Goal: Information Seeking & Learning: Learn about a topic

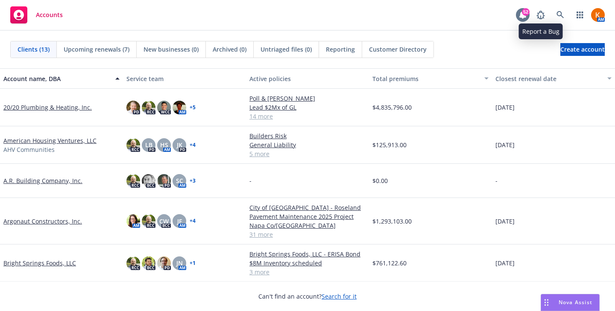
click at [525, 13] on div "52" at bounding box center [526, 12] width 8 height 8
click at [559, 13] on icon at bounding box center [561, 15] width 8 height 8
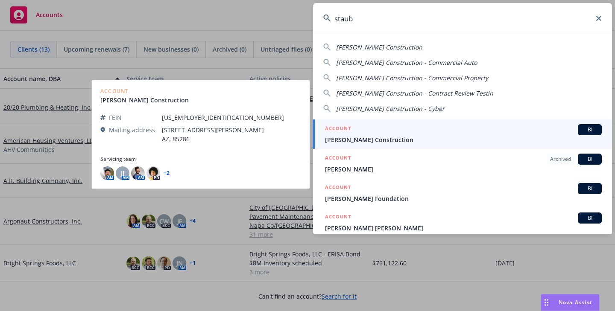
type input "staub"
click at [346, 140] on span "[PERSON_NAME] Construction" at bounding box center [463, 139] width 277 height 9
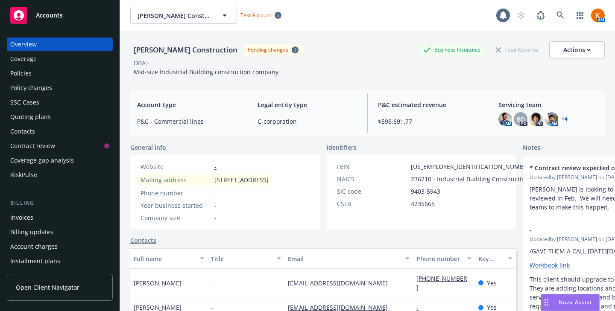
click at [35, 175] on div "RiskPulse" at bounding box center [23, 175] width 27 height 14
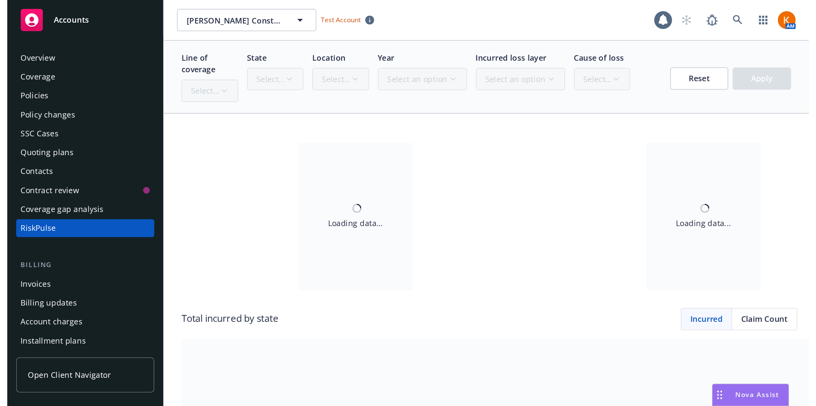
scroll to position [6, 0]
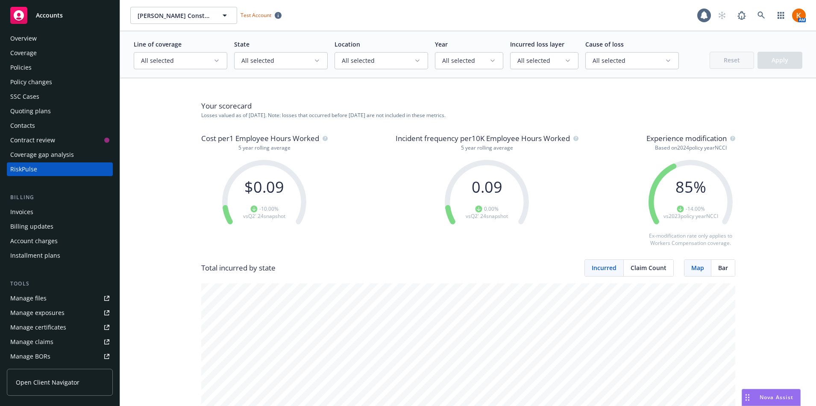
click at [216, 60] on icon "button" at bounding box center [216, 60] width 7 height 7
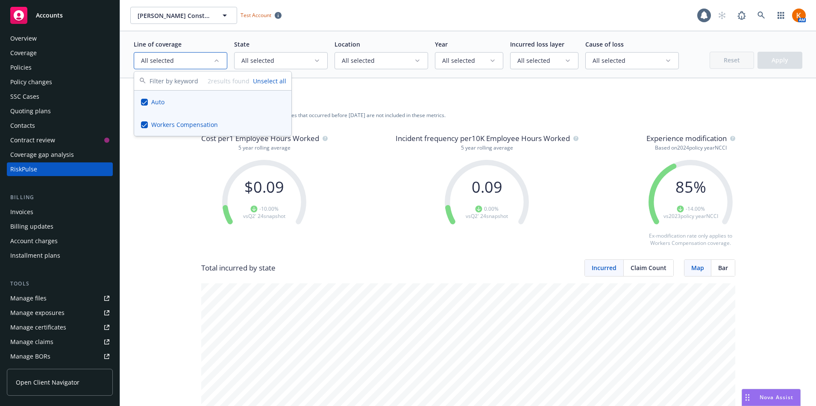
click at [318, 23] on div "[PERSON_NAME] Construction [PERSON_NAME] Construction Test Account" at bounding box center [413, 15] width 567 height 17
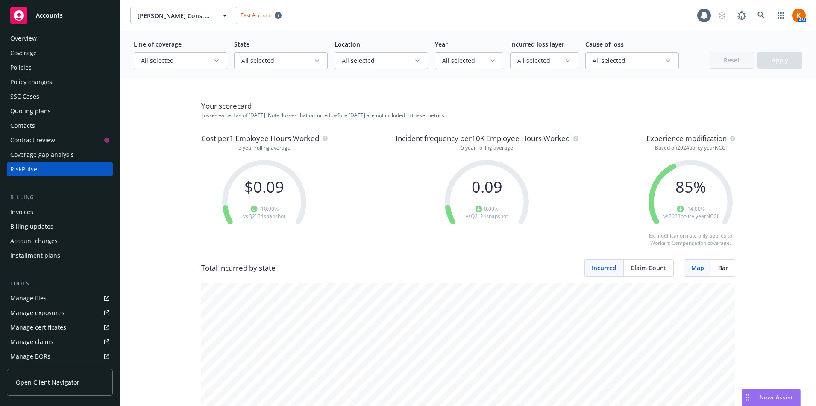
click at [213, 65] on button "All selected" at bounding box center [181, 60] width 94 height 17
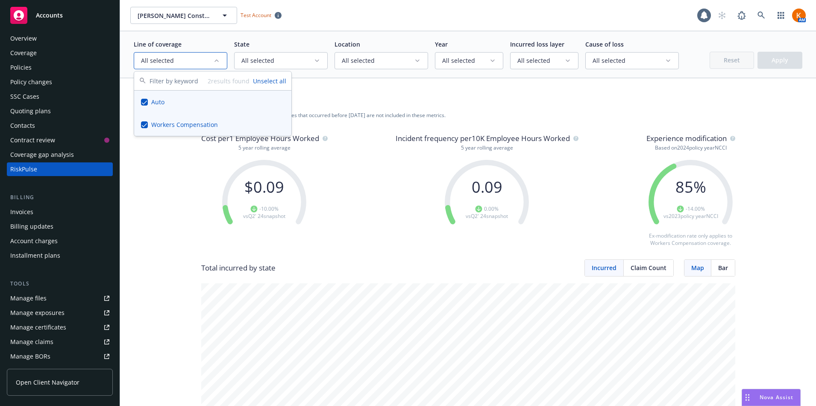
click at [272, 77] on button "Unselect all" at bounding box center [269, 80] width 33 height 9
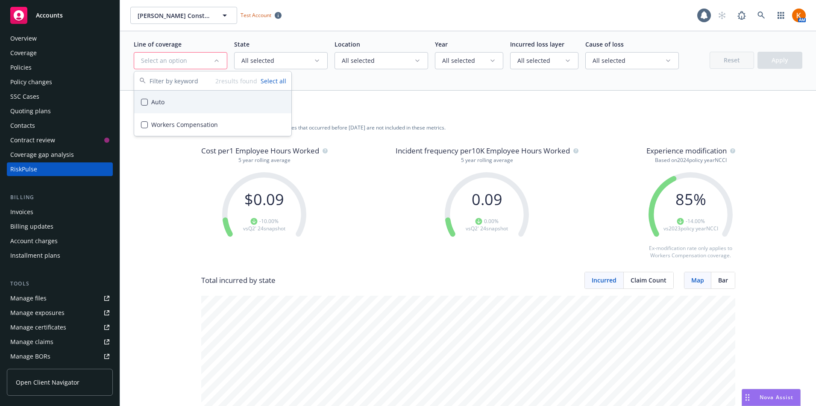
click at [148, 103] on div "Auto" at bounding box center [212, 102] width 157 height 23
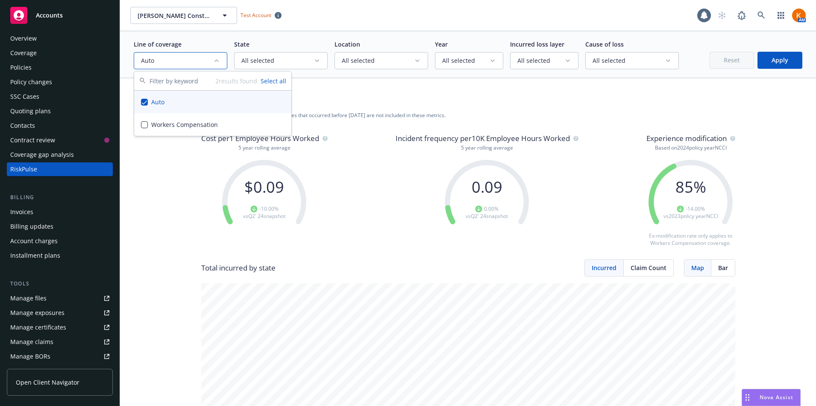
click at [615, 57] on button "Apply" at bounding box center [779, 60] width 45 height 17
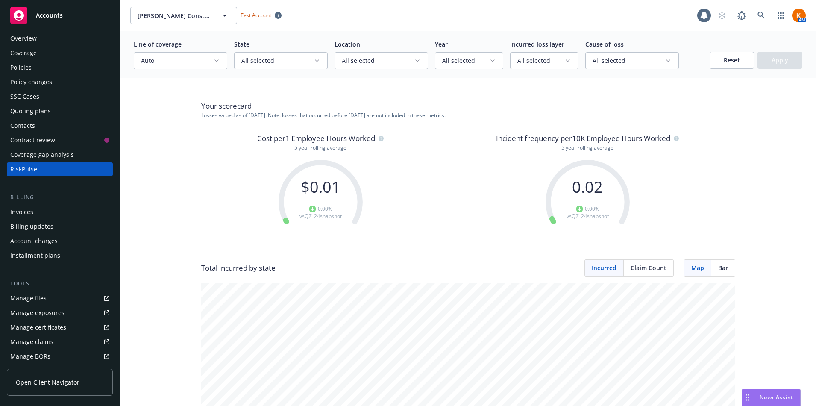
click at [615, 60] on button "Reset" at bounding box center [732, 60] width 44 height 17
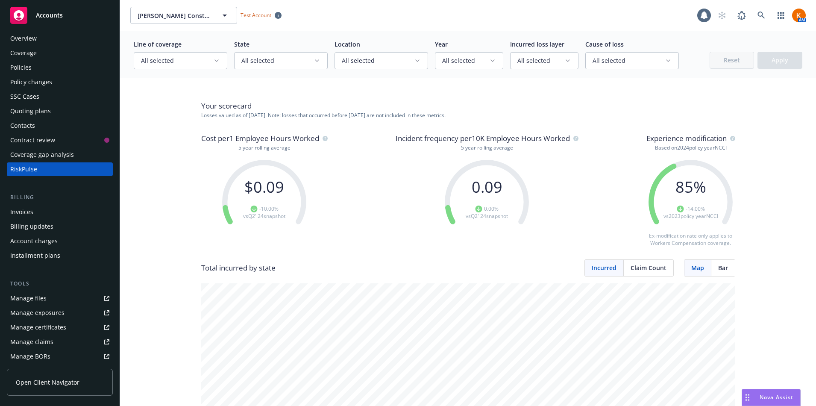
click at [615, 270] on span "Bar" at bounding box center [723, 267] width 10 height 9
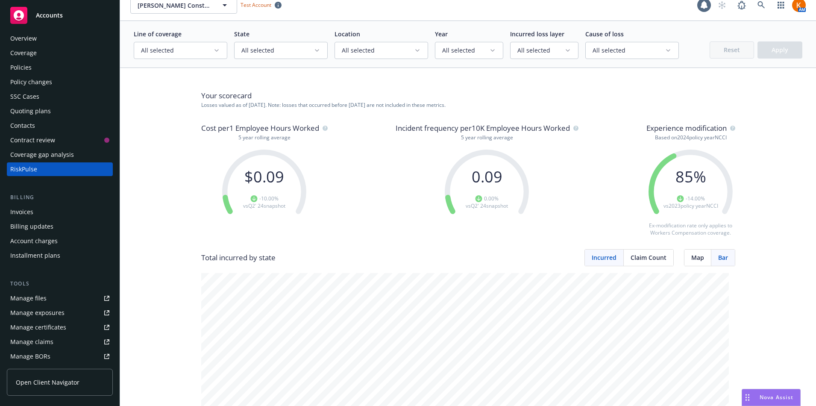
scroll to position [54, 0]
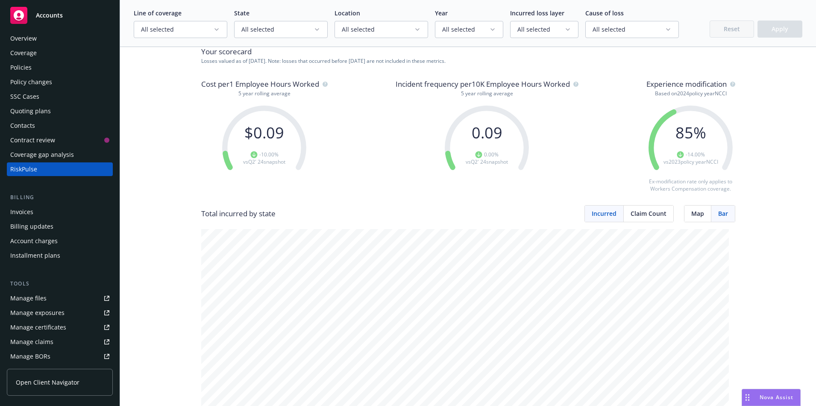
click at [615, 214] on span "Map" at bounding box center [697, 213] width 13 height 9
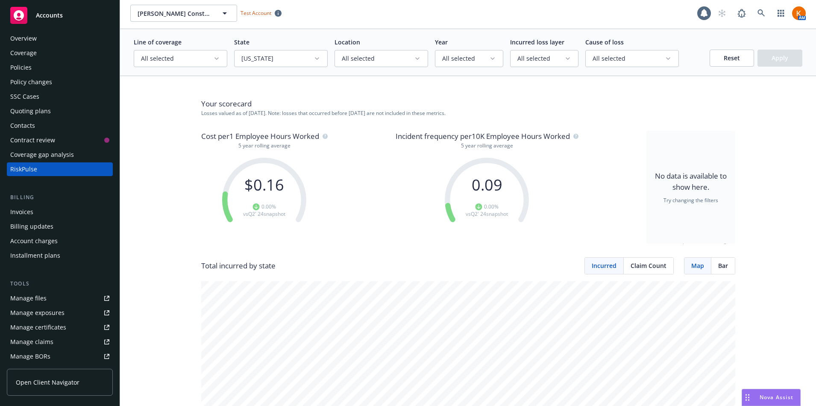
scroll to position [0, 0]
click at [615, 61] on button "Reset" at bounding box center [732, 60] width 44 height 17
click at [314, 60] on icon "button" at bounding box center [317, 60] width 7 height 7
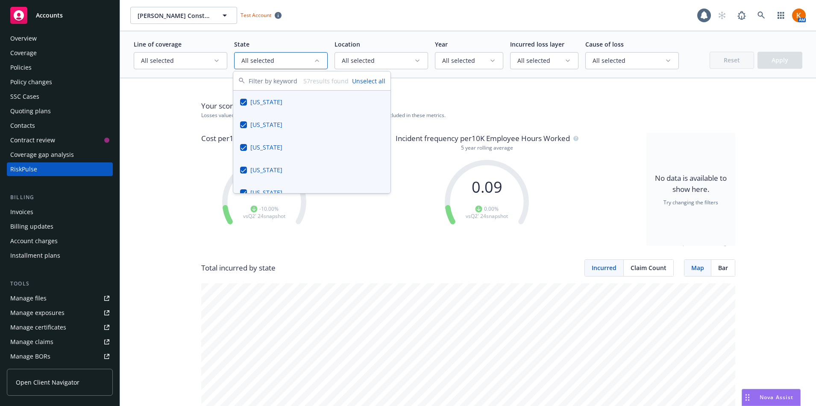
click at [314, 60] on icon "button" at bounding box center [317, 60] width 7 height 7
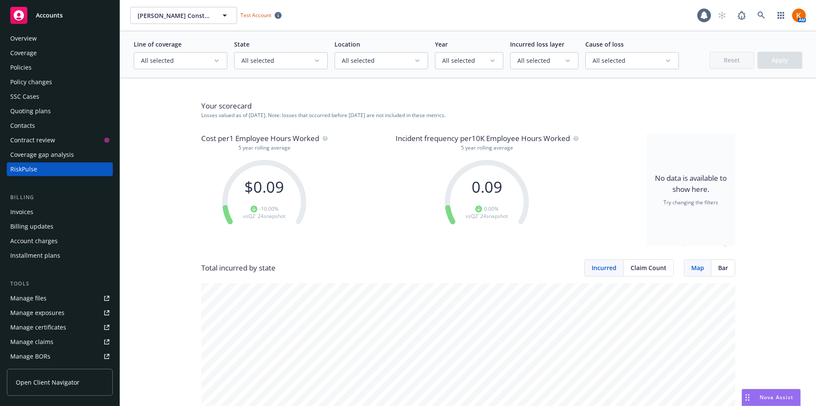
click at [405, 60] on span "All selected" at bounding box center [378, 60] width 72 height 9
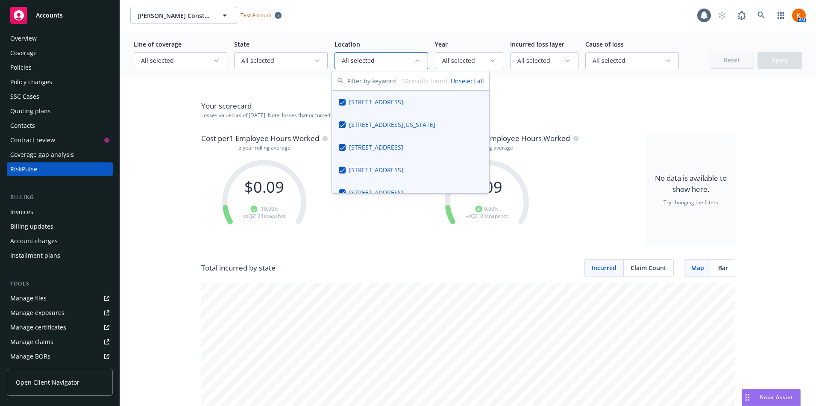
click at [416, 60] on icon "button" at bounding box center [417, 61] width 3 height 2
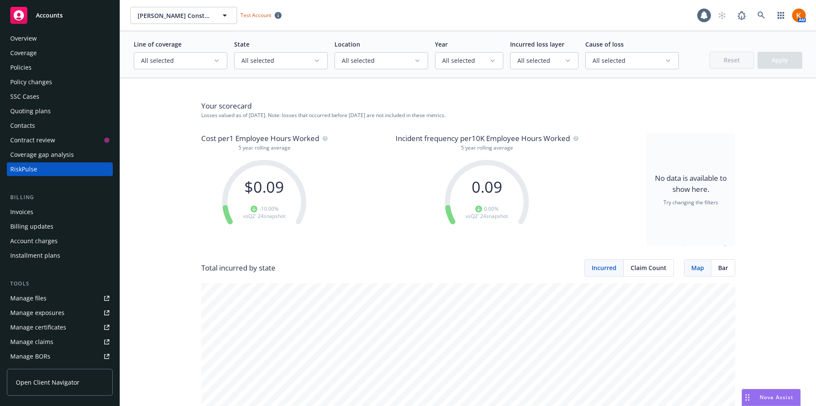
click at [492, 63] on button "All selected" at bounding box center [469, 60] width 68 height 17
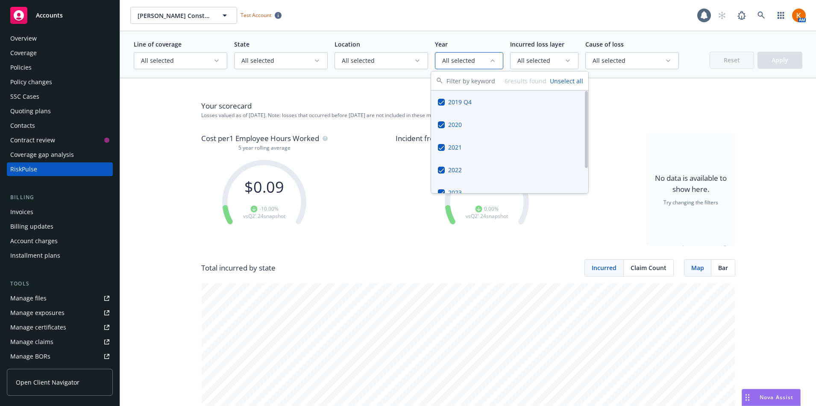
click at [451, 106] on div "2019 Q4" at bounding box center [509, 102] width 157 height 23
click at [444, 102] on button "Suggestions" at bounding box center [441, 102] width 7 height 7
click at [564, 83] on button "Unselect all" at bounding box center [566, 80] width 33 height 9
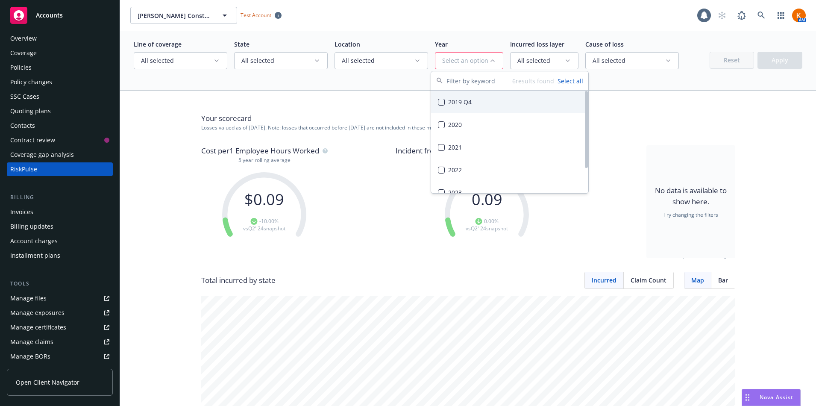
click at [442, 100] on button "Suggestions" at bounding box center [441, 102] width 7 height 7
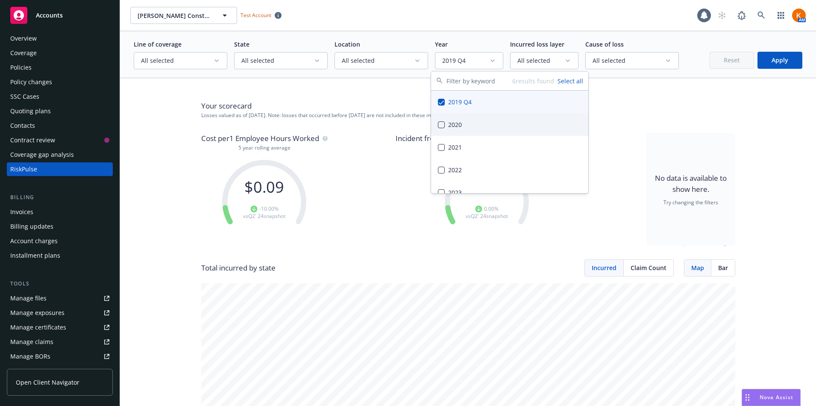
click at [615, 64] on button "Apply" at bounding box center [779, 60] width 45 height 17
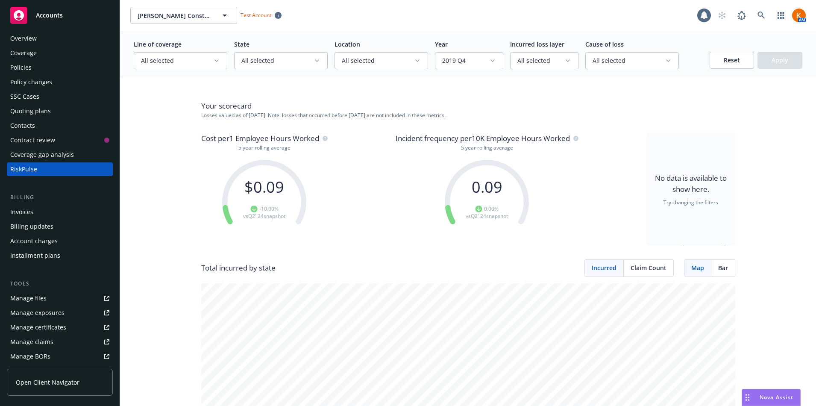
click at [615, 62] on button "Reset" at bounding box center [732, 60] width 44 height 17
click at [489, 58] on icon "button" at bounding box center [492, 60] width 7 height 7
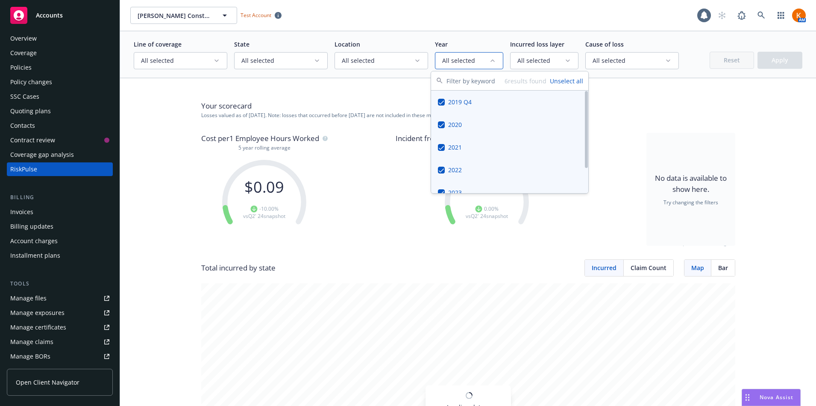
click at [457, 173] on div "2022" at bounding box center [509, 169] width 157 height 23
click at [569, 82] on button "Select all" at bounding box center [570, 80] width 26 height 9
click at [569, 82] on button "Unselect all" at bounding box center [566, 80] width 33 height 9
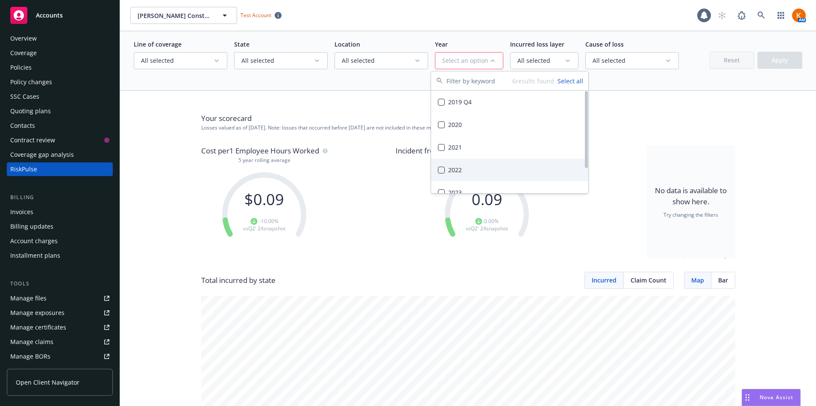
click at [450, 172] on div "2022" at bounding box center [509, 169] width 157 height 23
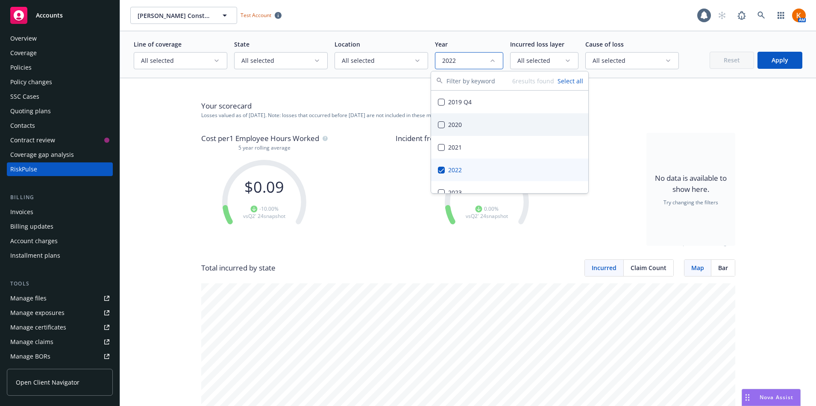
click at [615, 61] on button "Apply" at bounding box center [779, 60] width 45 height 17
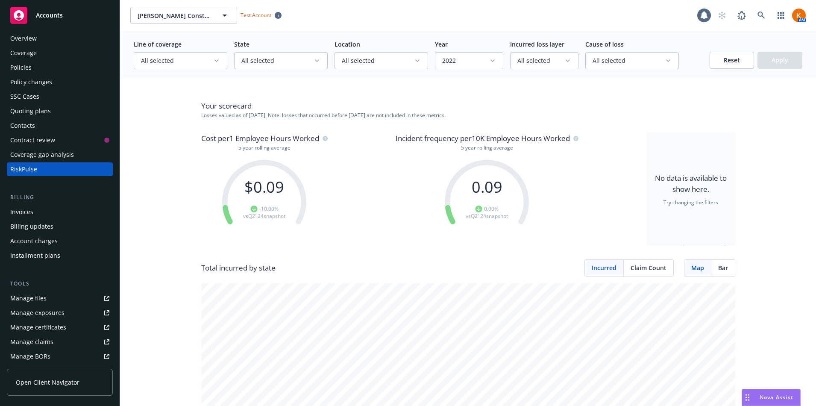
click at [491, 61] on icon "button" at bounding box center [492, 61] width 3 height 2
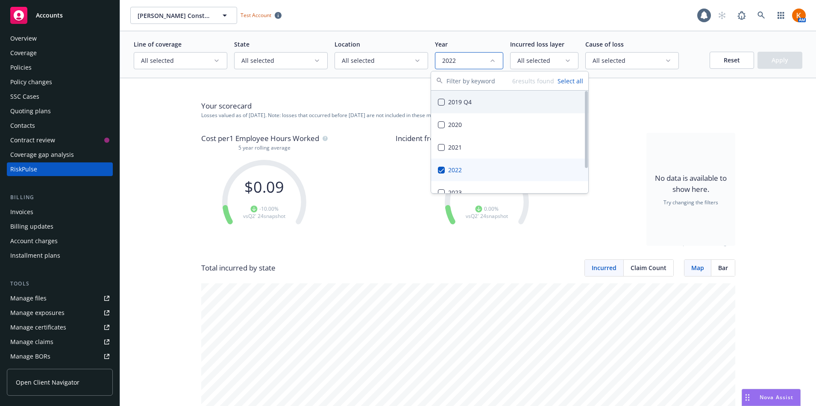
click at [489, 62] on icon "button" at bounding box center [492, 60] width 7 height 7
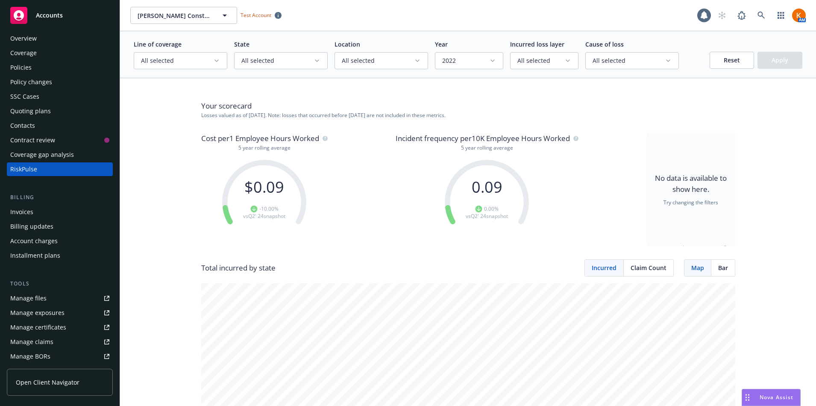
click at [615, 268] on span "Bar" at bounding box center [723, 267] width 10 height 9
click at [615, 61] on button "Reset" at bounding box center [732, 60] width 44 height 17
click at [489, 63] on icon "button" at bounding box center [492, 60] width 7 height 7
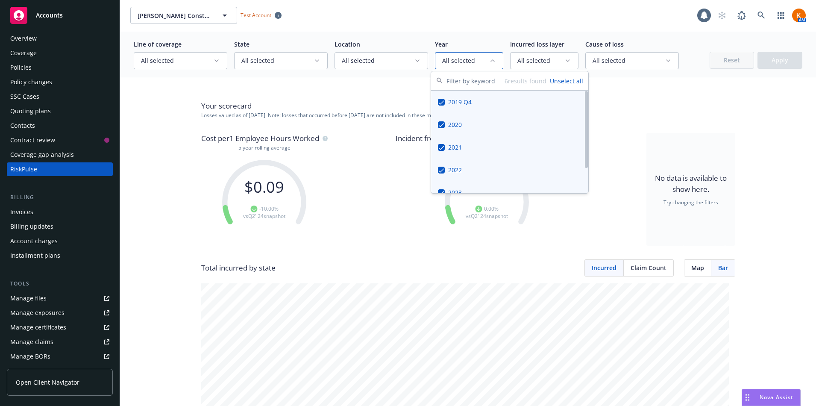
click at [576, 80] on button "Unselect all" at bounding box center [566, 80] width 33 height 9
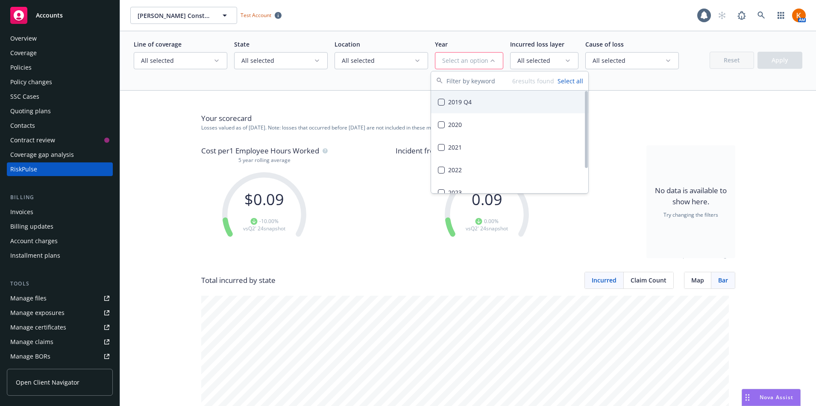
click at [446, 100] on div "2019 Q4" at bounding box center [509, 102] width 157 height 23
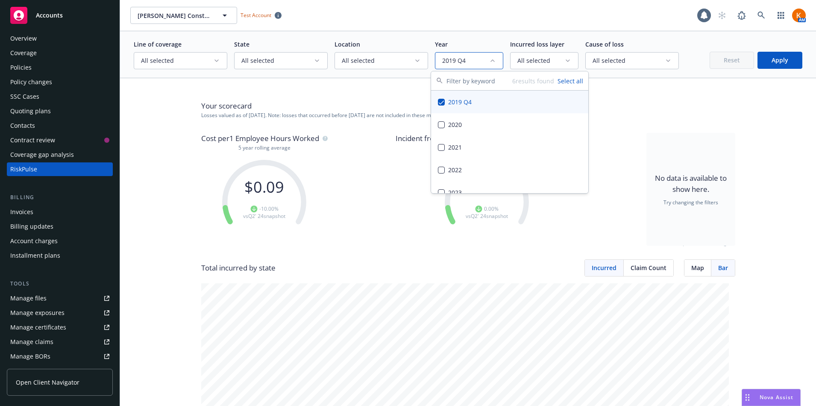
click at [615, 63] on button "Apply" at bounding box center [779, 60] width 45 height 17
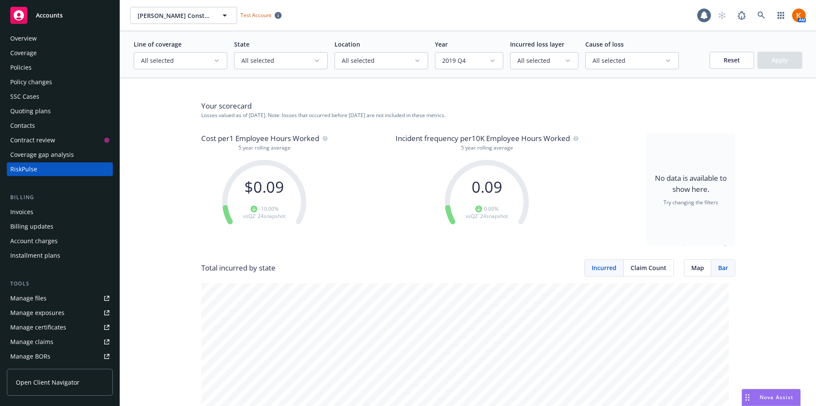
click at [615, 57] on button "Reset" at bounding box center [732, 60] width 44 height 17
click at [615, 269] on span "Map" at bounding box center [697, 267] width 13 height 9
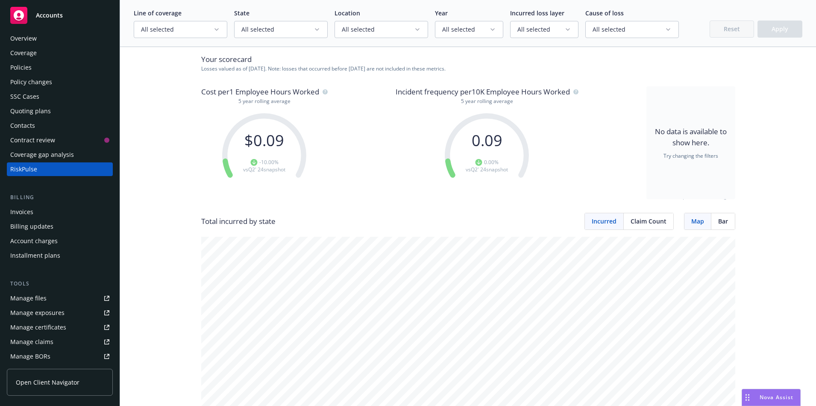
scroll to position [47, 0]
click at [615, 226] on div "Claim Count" at bounding box center [649, 221] width 50 height 16
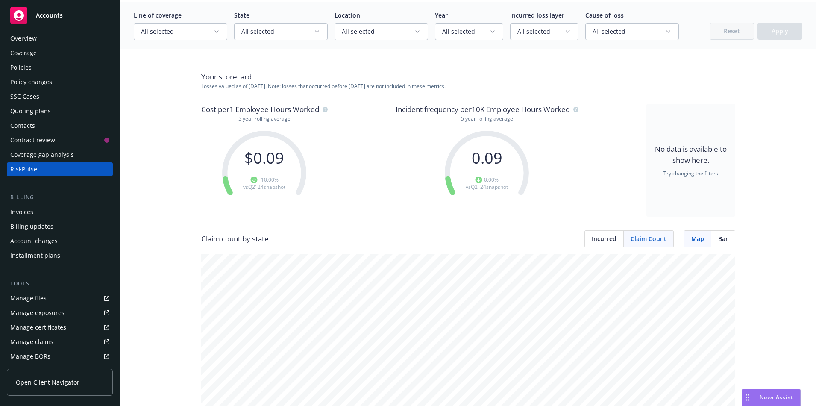
scroll to position [0, 0]
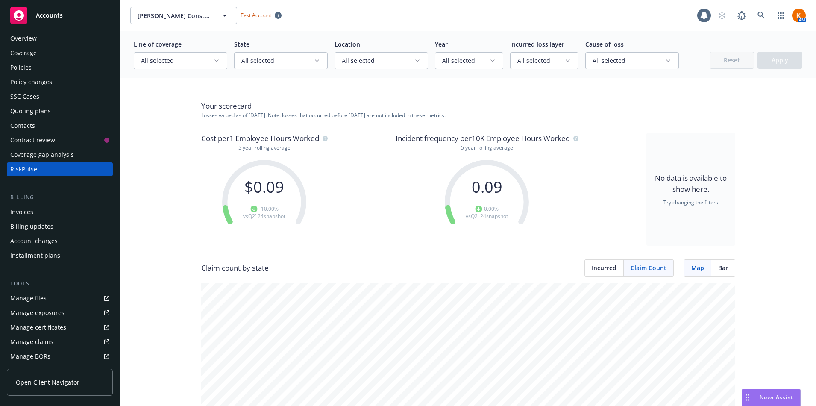
click at [594, 270] on span "Incurred" at bounding box center [604, 267] width 25 height 9
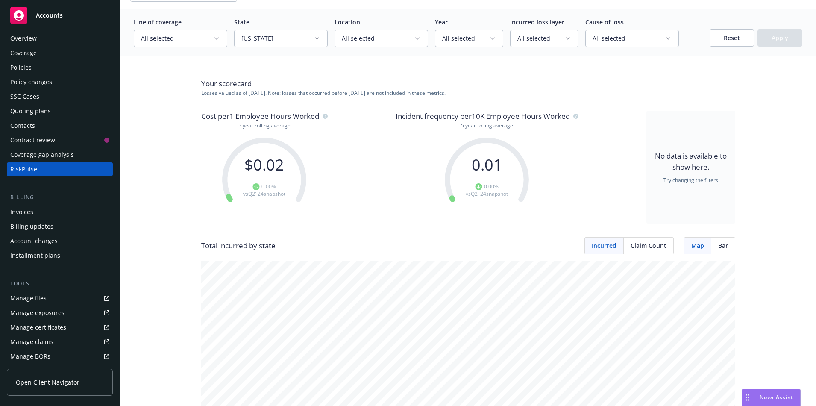
scroll to position [17, 0]
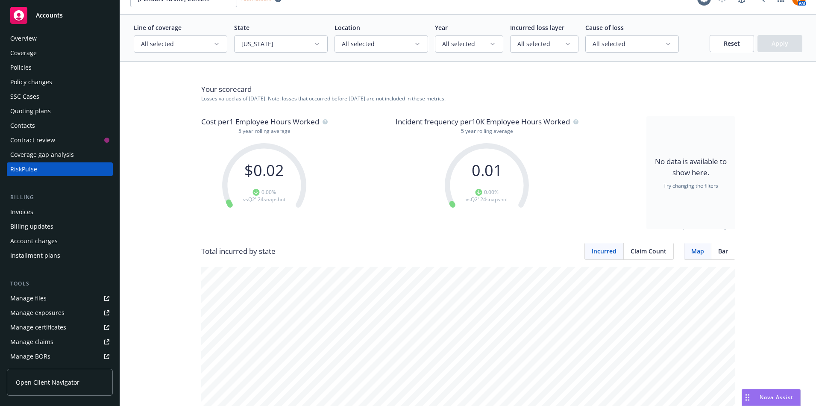
click at [615, 41] on button "Reset" at bounding box center [732, 43] width 44 height 17
click at [217, 46] on icon "button" at bounding box center [216, 44] width 7 height 7
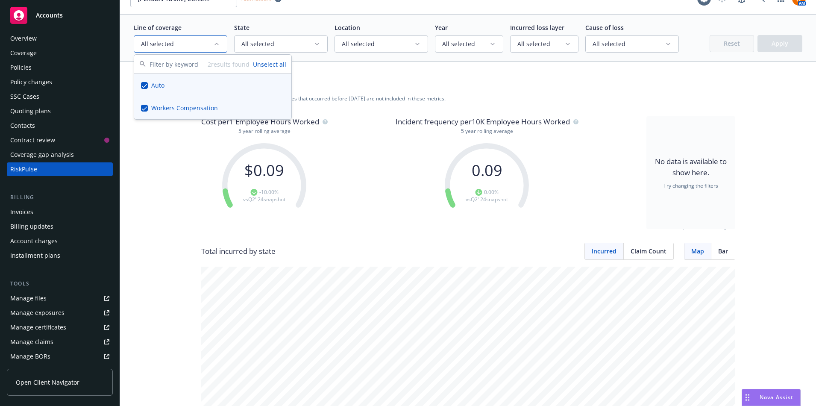
click at [261, 67] on button "Unselect all" at bounding box center [269, 64] width 33 height 9
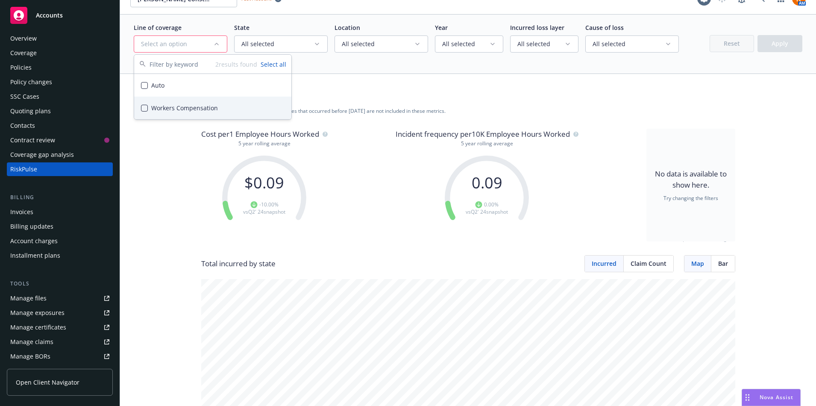
click at [144, 108] on button "Suggestions" at bounding box center [144, 108] width 7 height 7
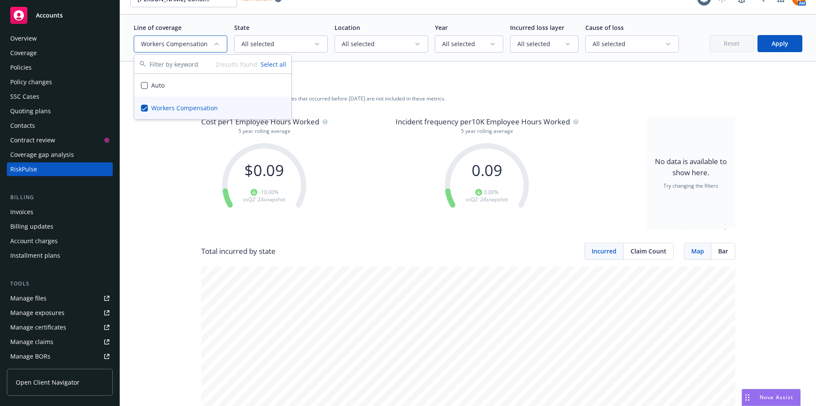
click at [615, 43] on button "Apply" at bounding box center [779, 43] width 45 height 17
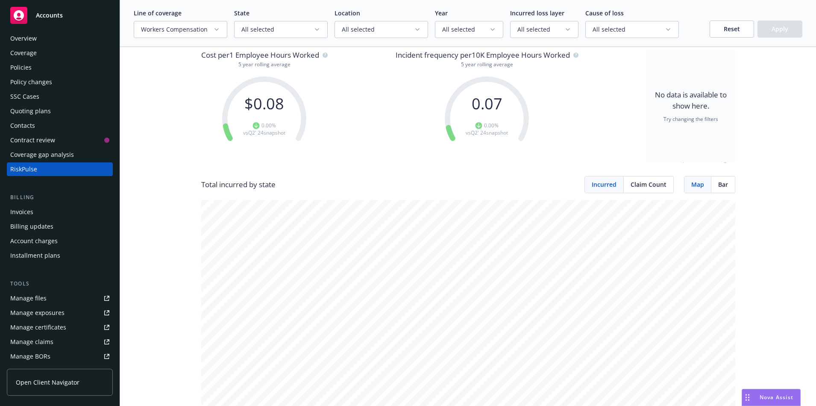
scroll to position [116, 0]
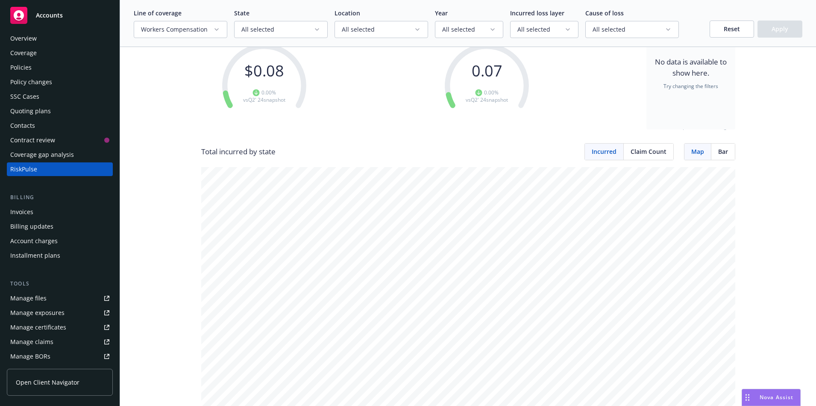
click at [615, 153] on span "Bar" at bounding box center [723, 151] width 10 height 9
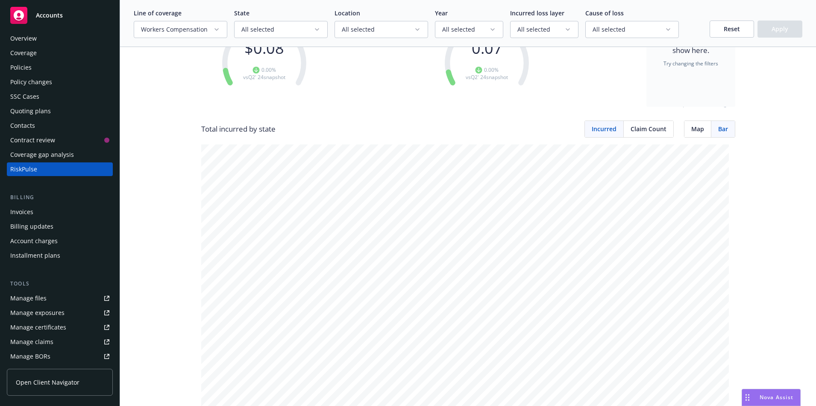
scroll to position [43, 0]
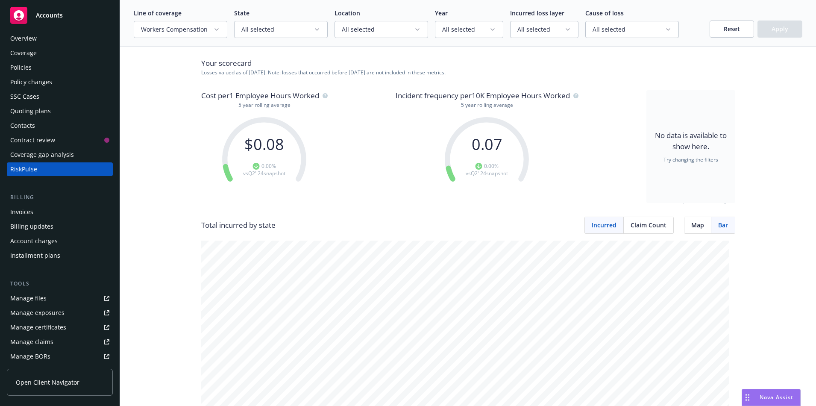
drag, startPoint x: 692, startPoint y: 228, endPoint x: 689, endPoint y: 179, distance: 49.2
click at [615, 227] on span "Map" at bounding box center [697, 224] width 13 height 9
click at [615, 29] on button "Reset" at bounding box center [732, 29] width 44 height 17
